Goal: Navigation & Orientation: Find specific page/section

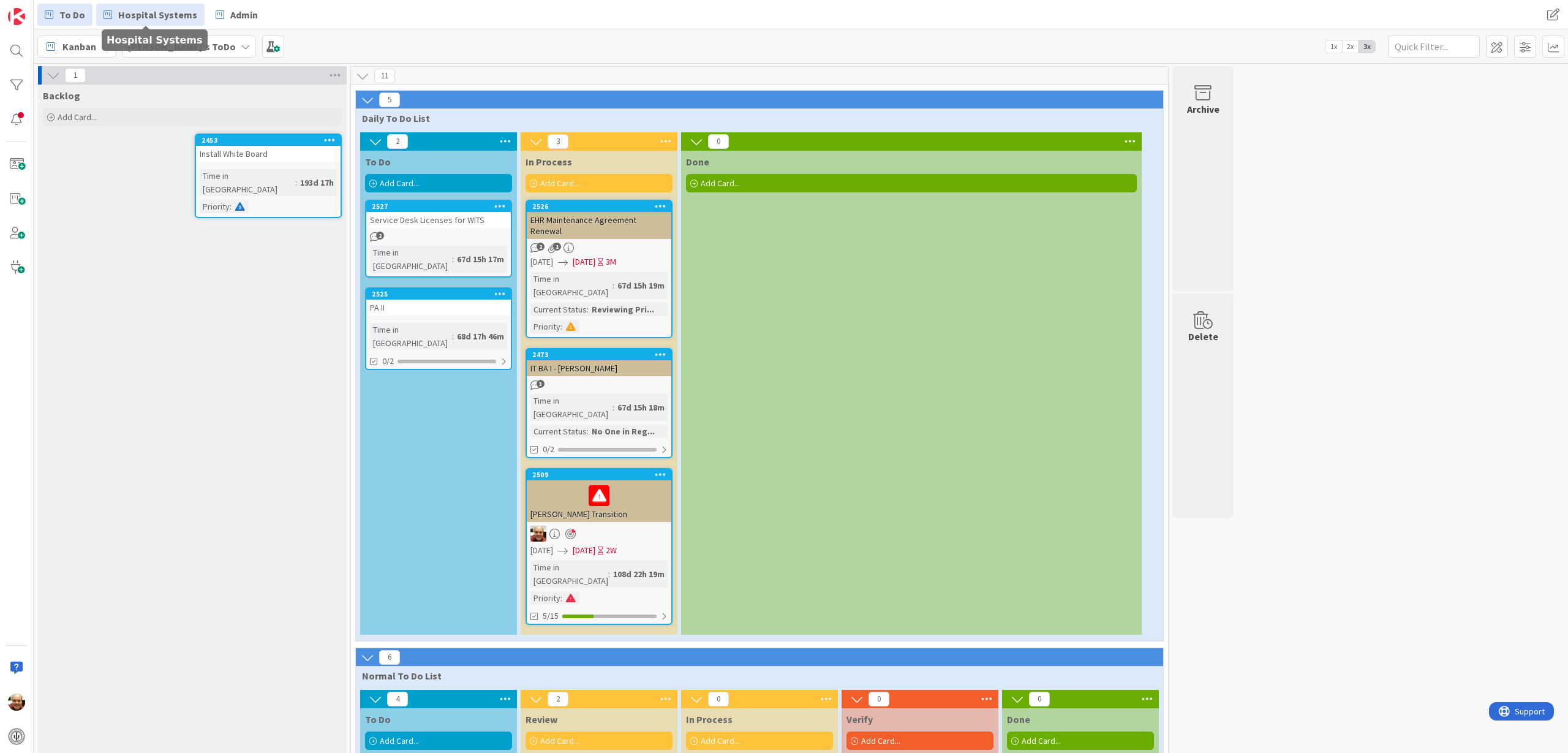
click at [156, 11] on span "Hospital Systems" at bounding box center [157, 15] width 79 height 15
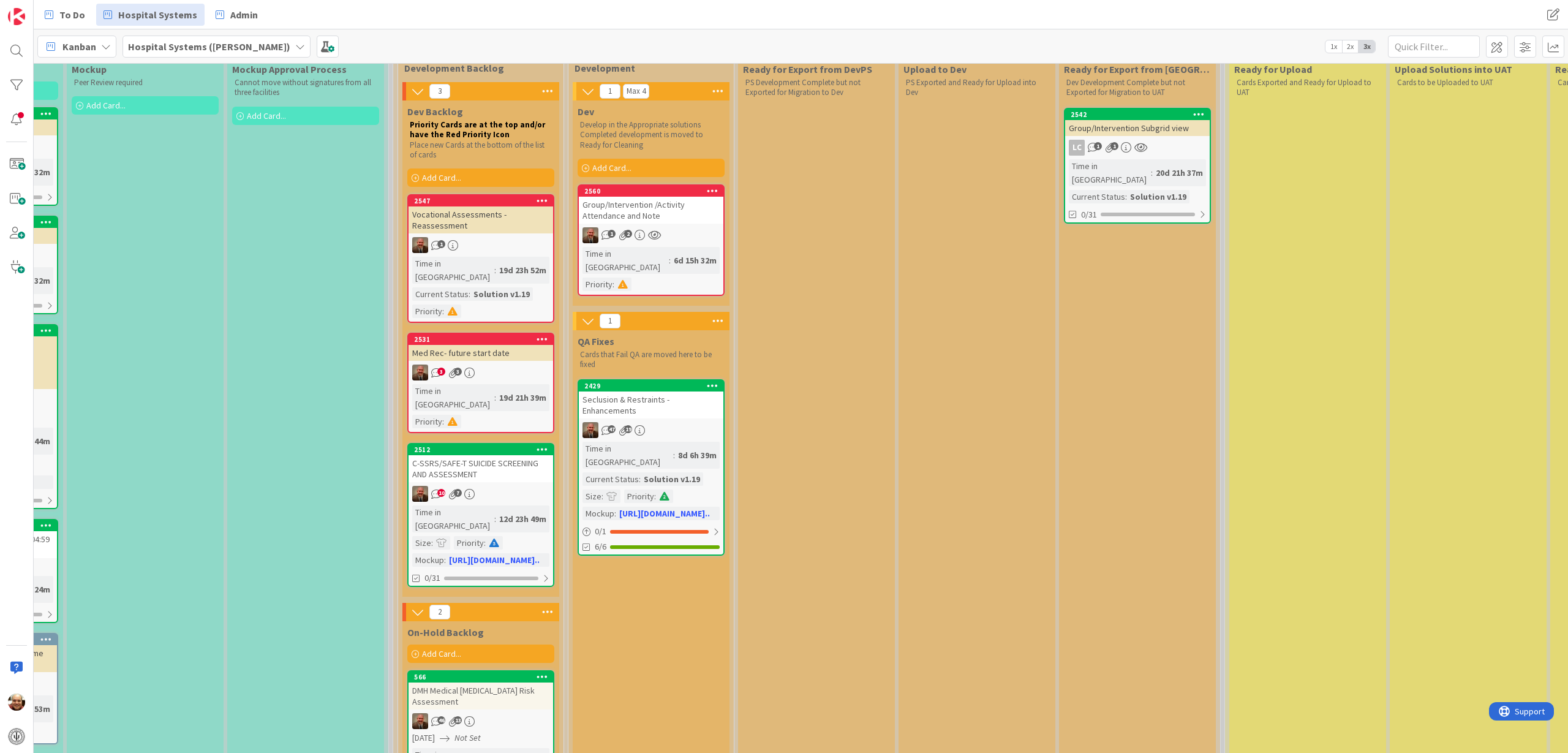
scroll to position [76, 619]
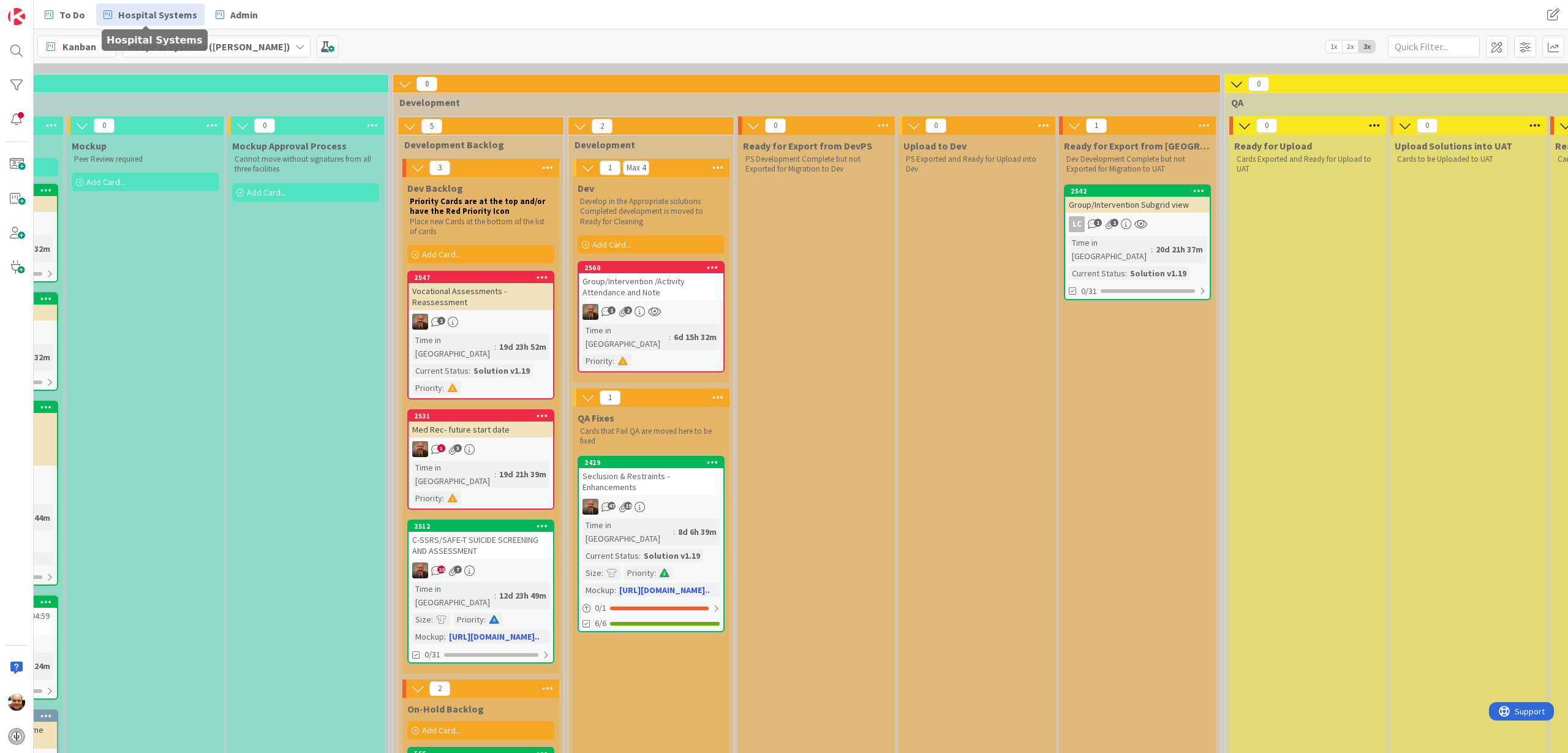
click at [661, 286] on div "Group/Intervention /Activity Attendance and Note" at bounding box center [651, 286] width 145 height 27
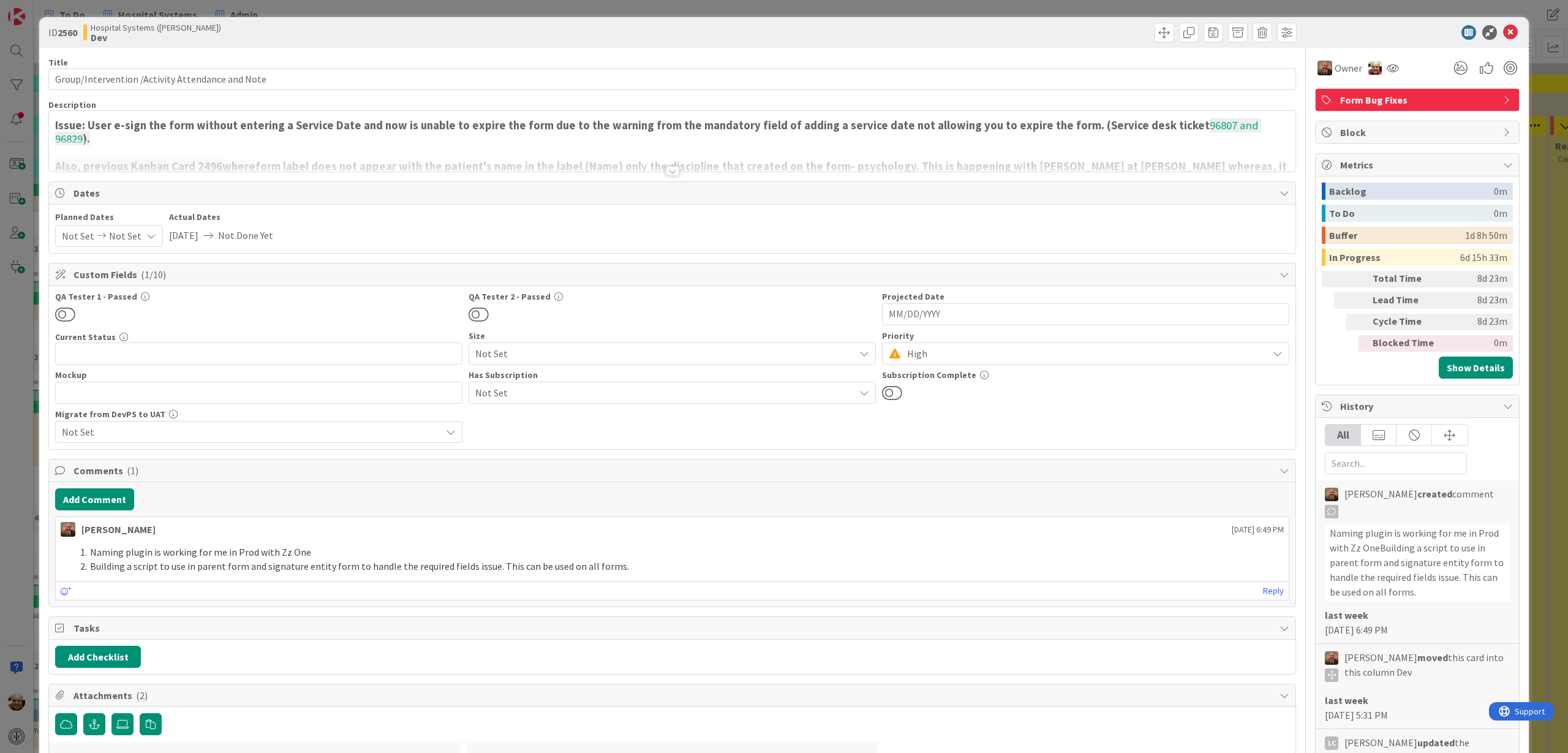
click at [666, 166] on div at bounding box center [672, 170] width 13 height 10
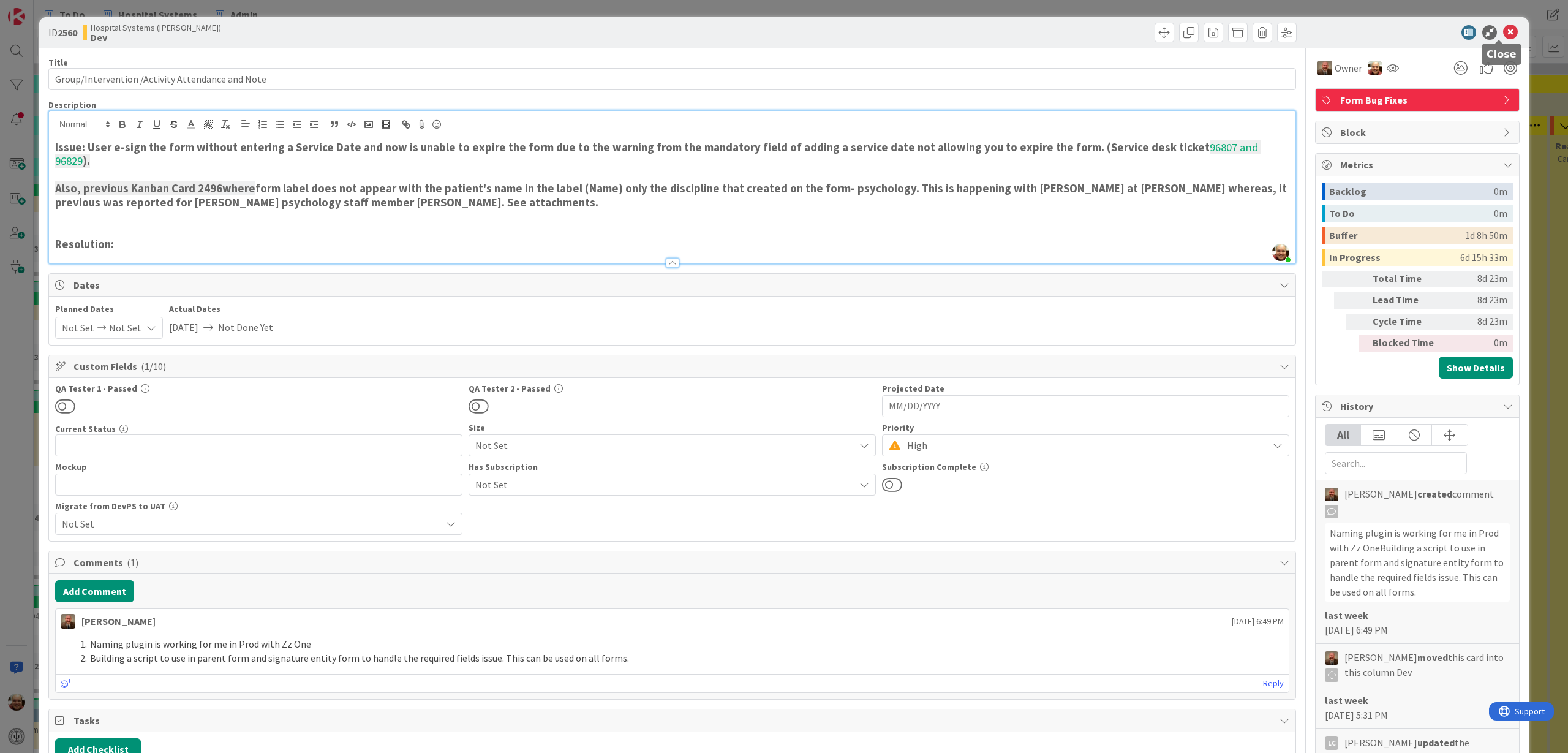
click at [1503, 26] on icon at bounding box center [1510, 33] width 15 height 15
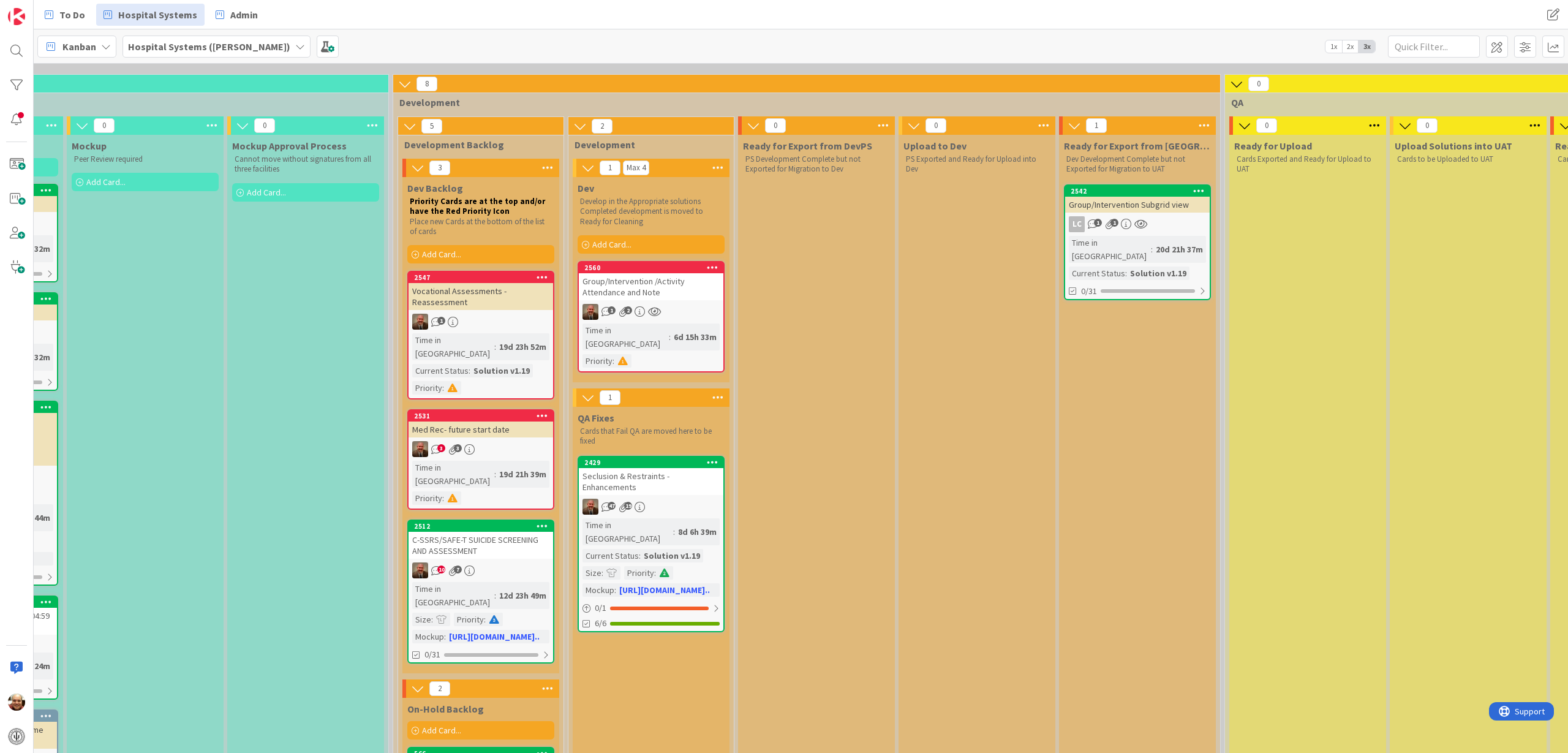
click at [659, 468] on div "Seclusion & Restraints - Enhancements" at bounding box center [651, 482] width 145 height 27
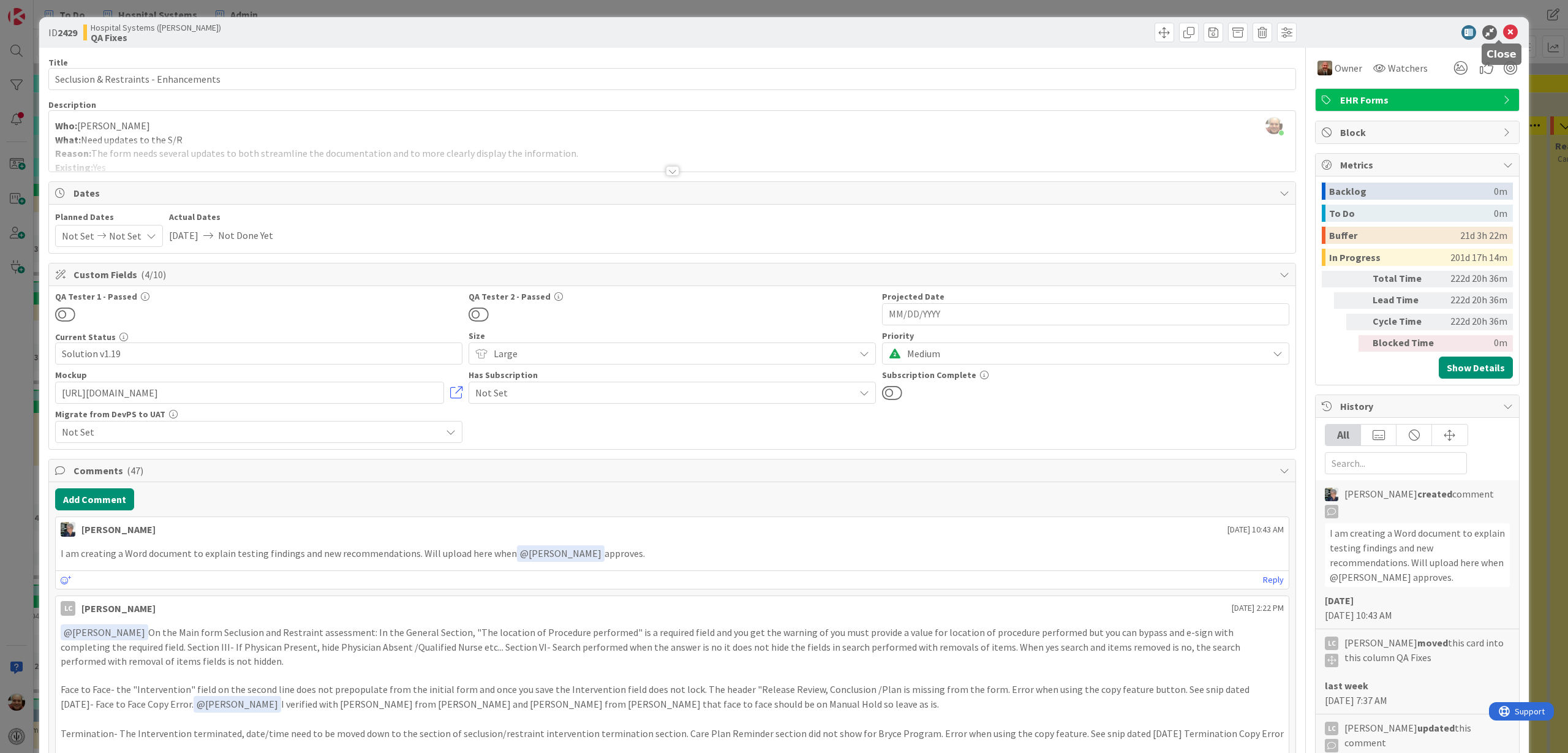
click at [1503, 33] on icon at bounding box center [1510, 33] width 15 height 15
